Goal: Information Seeking & Learning: Learn about a topic

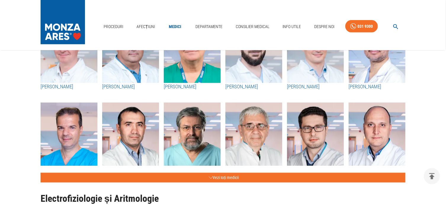
scroll to position [237, 0]
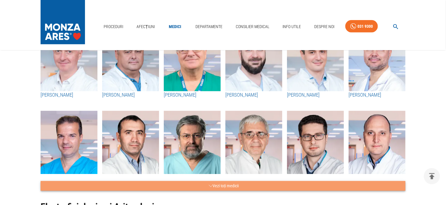
click at [220, 183] on button "Vezi toți medicii" at bounding box center [223, 186] width 365 height 10
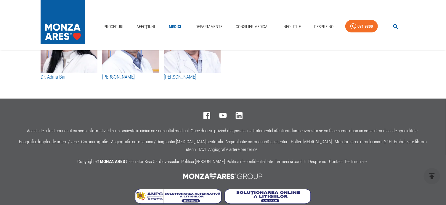
scroll to position [3605, 0]
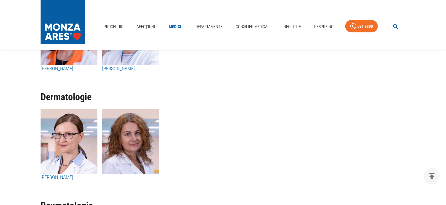
scroll to position [2625, 0]
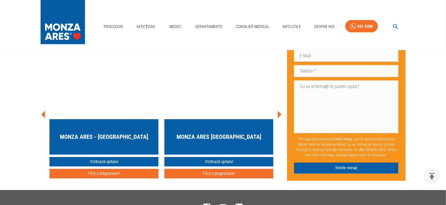
scroll to position [2811, 0]
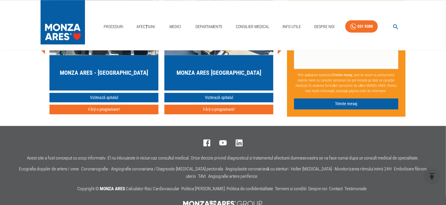
drag, startPoint x: 22, startPoint y: 10, endPoint x: 26, endPoint y: 0, distance: 11.1
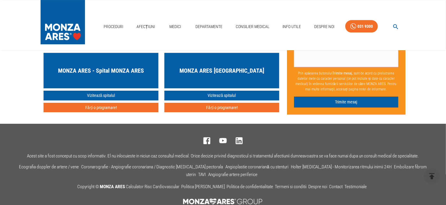
scroll to position [2190, 0]
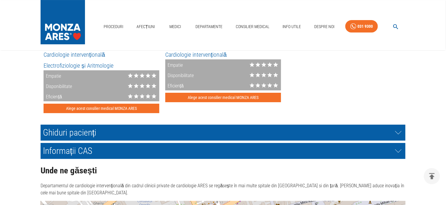
scroll to position [1065, 0]
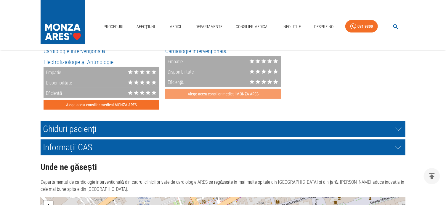
click at [219, 93] on button "Alege acest consilier medical MONZA ARES" at bounding box center [223, 94] width 116 height 10
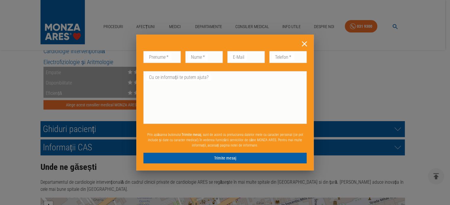
click at [304, 43] on icon at bounding box center [304, 43] width 5 height 5
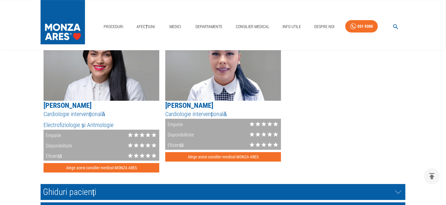
scroll to position [976, 0]
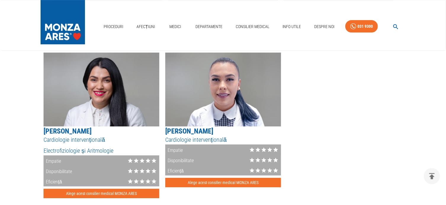
click at [178, 150] on div "Empatie" at bounding box center [173, 150] width 17 height 10
click at [178, 149] on div "Empatie" at bounding box center [173, 150] width 17 height 10
click at [180, 161] on div "Disponibilitate" at bounding box center [179, 160] width 28 height 10
click at [180, 170] on div "Eficiență" at bounding box center [174, 170] width 18 height 10
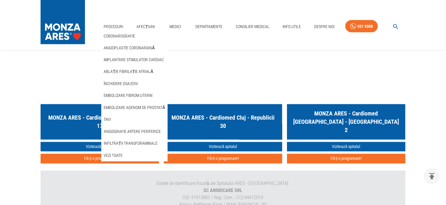
scroll to position [1613, 0]
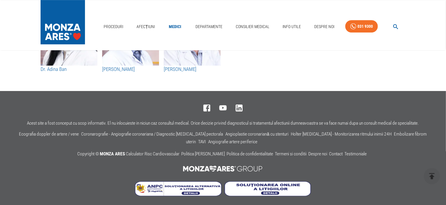
scroll to position [3158, 0]
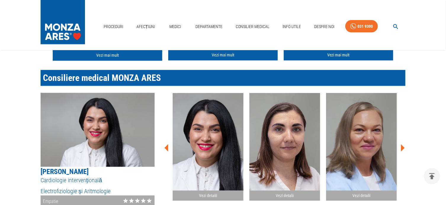
scroll to position [274, 0]
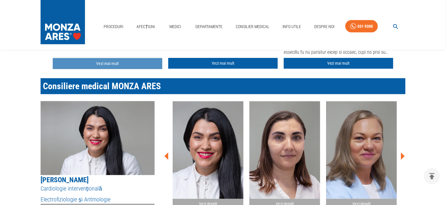
click at [105, 60] on link "Vezi mai mult" at bounding box center [107, 63] width 109 height 11
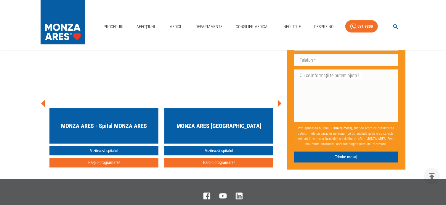
scroll to position [2038, 0]
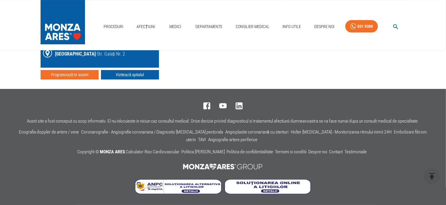
scroll to position [274, 0]
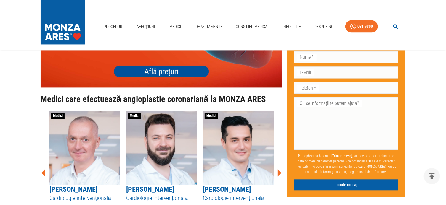
scroll to position [1751, 0]
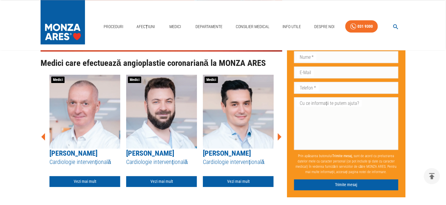
click at [140, 51] on img at bounding box center [161, 3] width 241 height 96
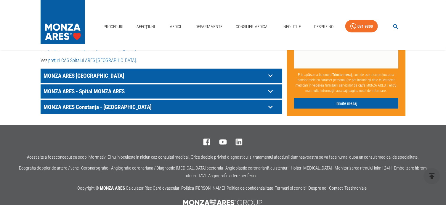
scroll to position [382, 0]
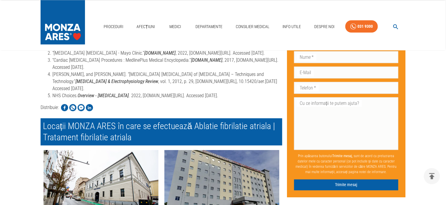
scroll to position [1631, 0]
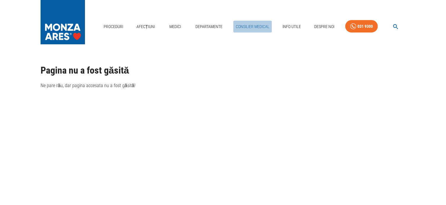
click at [252, 25] on link "Consilier Medical" at bounding box center [252, 27] width 38 height 12
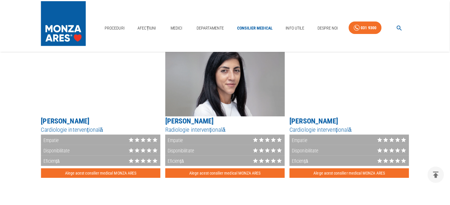
scroll to position [710, 0]
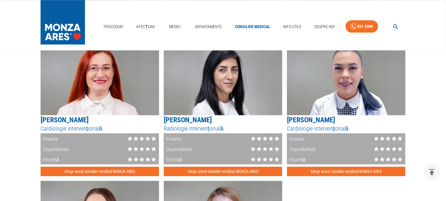
click at [349, 84] on img at bounding box center [346, 78] width 118 height 74
click at [347, 84] on img at bounding box center [346, 78] width 118 height 74
click at [337, 145] on div "Disponibilitate" at bounding box center [344, 149] width 121 height 10
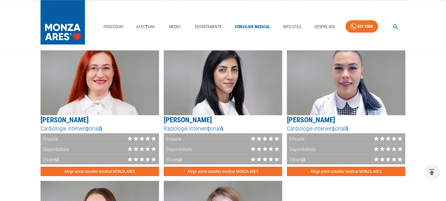
click at [337, 145] on div "Disponibilitate" at bounding box center [344, 149] width 121 height 10
click at [340, 171] on button "Alege acest consilier medical MONZA ARES" at bounding box center [346, 172] width 118 height 10
